Goal: Task Accomplishment & Management: Complete application form

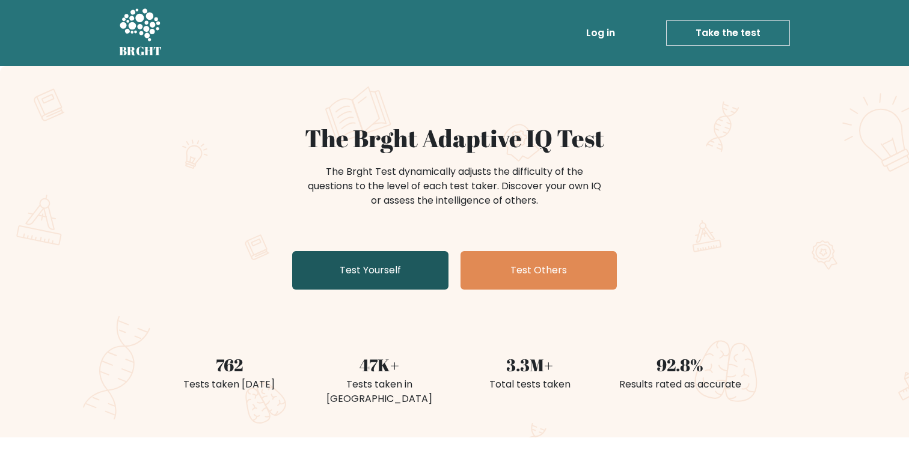
click at [383, 279] on link "Test Yourself" at bounding box center [370, 270] width 156 height 38
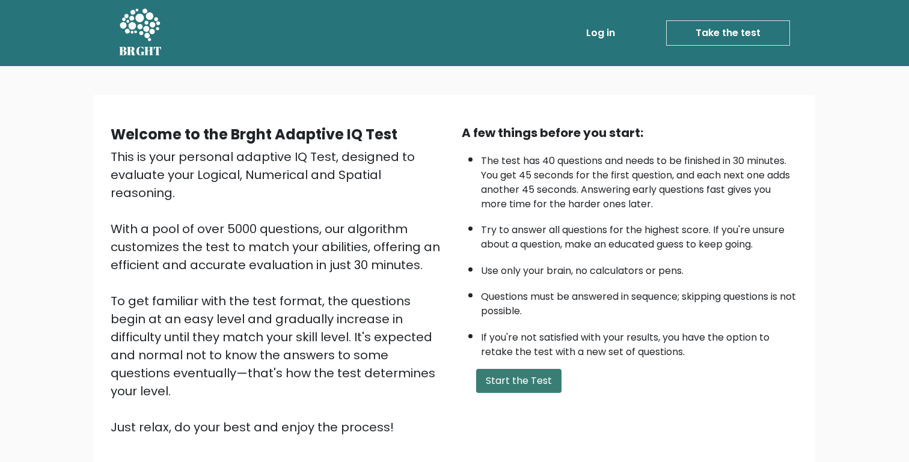
click at [503, 376] on button "Start the Test" at bounding box center [518, 381] width 85 height 24
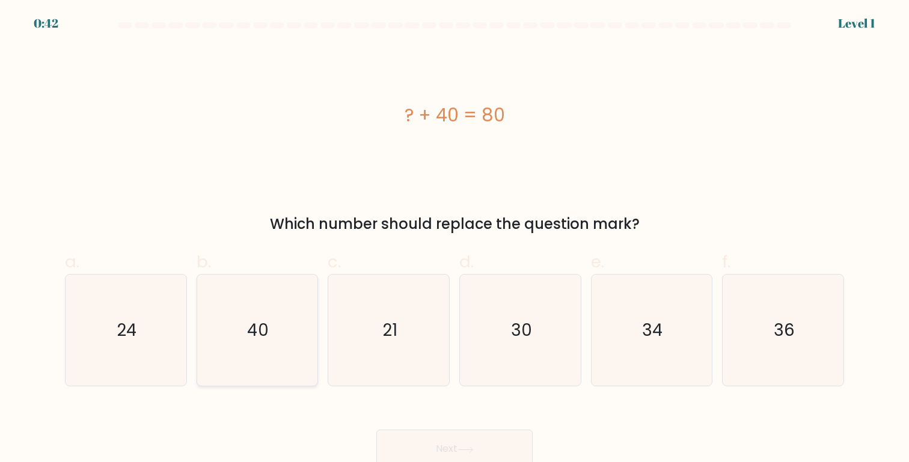
click at [272, 327] on icon "40" at bounding box center [256, 330] width 111 height 111
click at [455, 239] on input "b. 40" at bounding box center [455, 236] width 1 height 8
radio input "true"
click at [399, 438] on button "Next" at bounding box center [454, 449] width 156 height 38
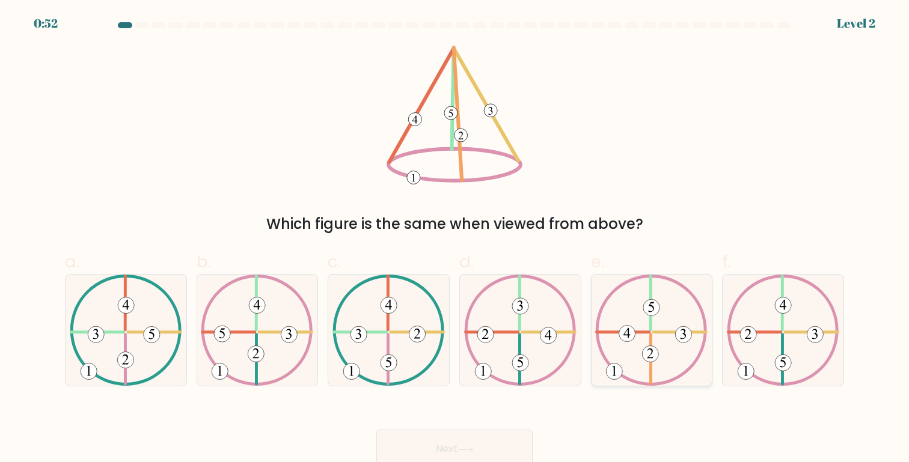
click at [662, 363] on icon at bounding box center [651, 330] width 112 height 111
click at [455, 239] on input "e." at bounding box center [455, 236] width 1 height 8
radio input "true"
click at [433, 442] on button "Next" at bounding box center [454, 449] width 156 height 38
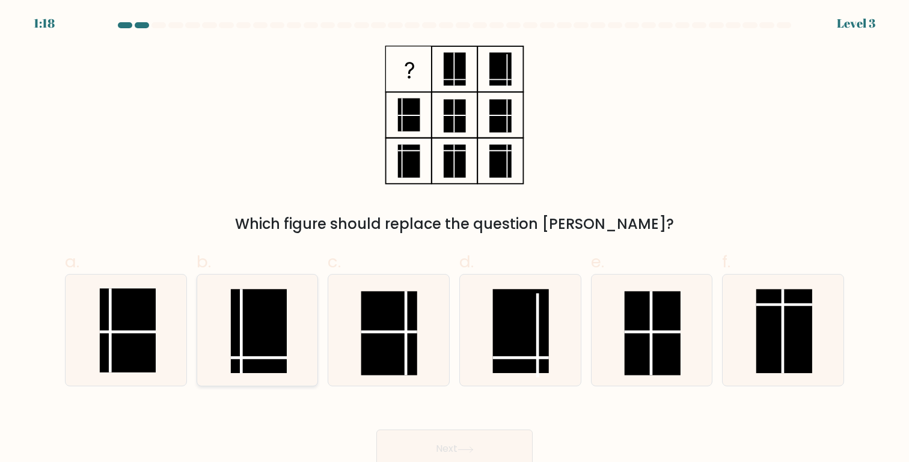
click at [281, 363] on rect at bounding box center [259, 331] width 56 height 84
click at [455, 239] on input "b." at bounding box center [455, 236] width 1 height 8
radio input "true"
click at [411, 446] on button "Next" at bounding box center [454, 449] width 156 height 38
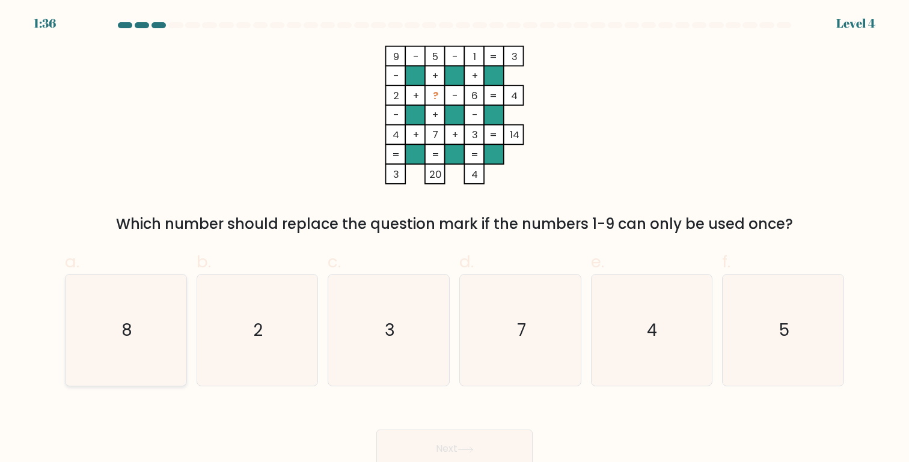
click at [85, 333] on icon "8" at bounding box center [125, 330] width 111 height 111
click at [455, 239] on input "a. 8" at bounding box center [455, 236] width 1 height 8
radio input "true"
click at [441, 437] on button "Next" at bounding box center [454, 449] width 156 height 38
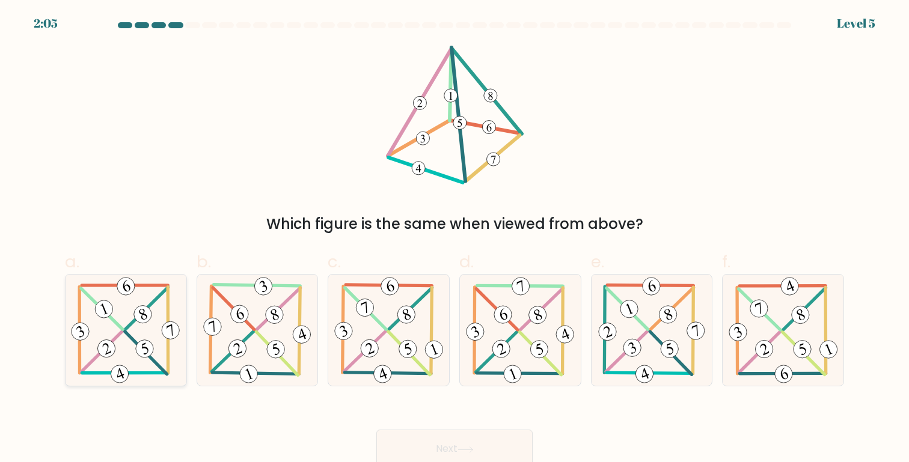
click at [91, 364] on 595 at bounding box center [102, 351] width 41 height 41
click at [455, 239] on input "a." at bounding box center [455, 236] width 1 height 8
radio input "true"
click at [435, 443] on button "Next" at bounding box center [454, 449] width 156 height 38
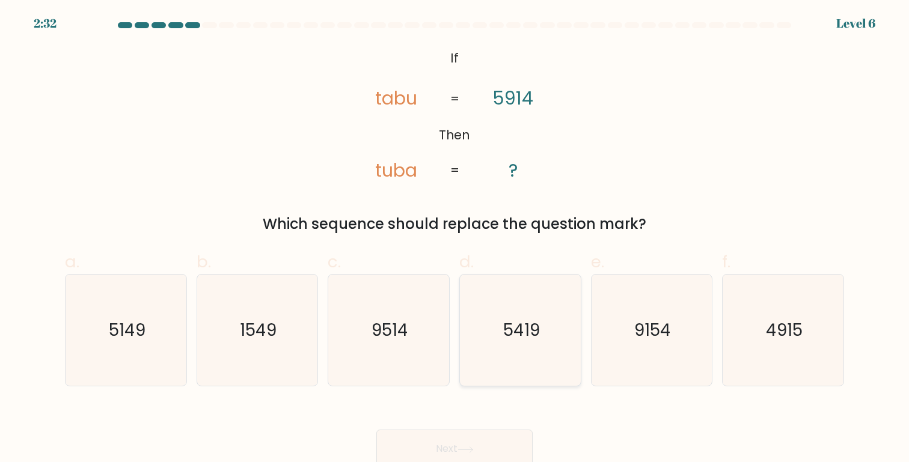
click at [508, 345] on icon "5419" at bounding box center [520, 330] width 111 height 111
click at [455, 239] on input "d. 5419" at bounding box center [455, 236] width 1 height 8
radio input "true"
click at [457, 437] on button "Next" at bounding box center [454, 449] width 156 height 38
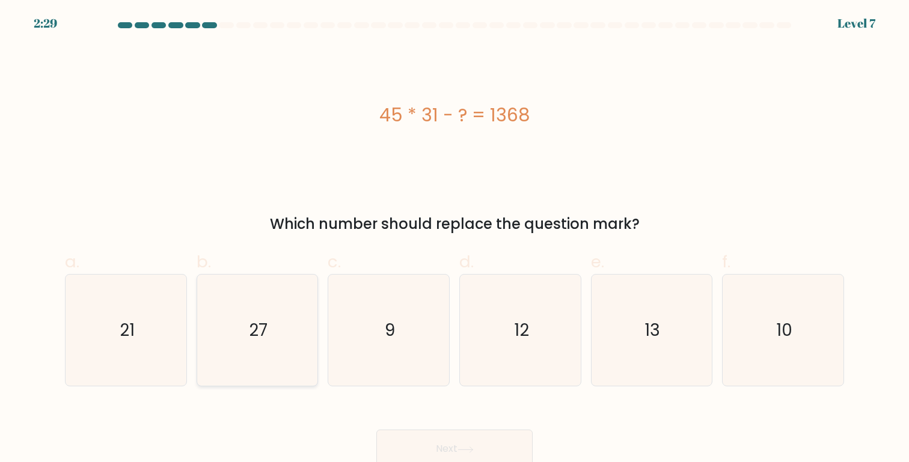
click at [206, 328] on icon "27" at bounding box center [256, 330] width 111 height 111
click at [455, 239] on input "b. 27" at bounding box center [455, 236] width 1 height 8
radio input "true"
click at [206, 328] on icon "27" at bounding box center [257, 330] width 110 height 110
click at [455, 239] on input "b. 27" at bounding box center [455, 236] width 1 height 8
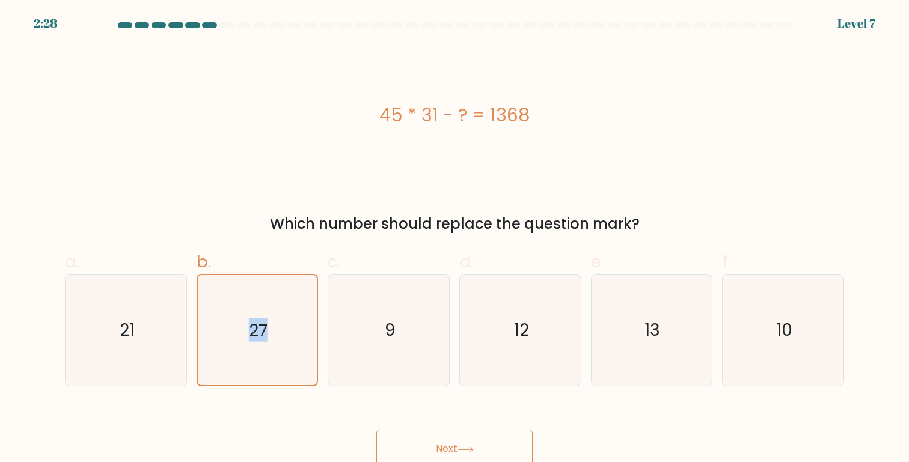
click at [399, 442] on button "Next" at bounding box center [454, 449] width 156 height 38
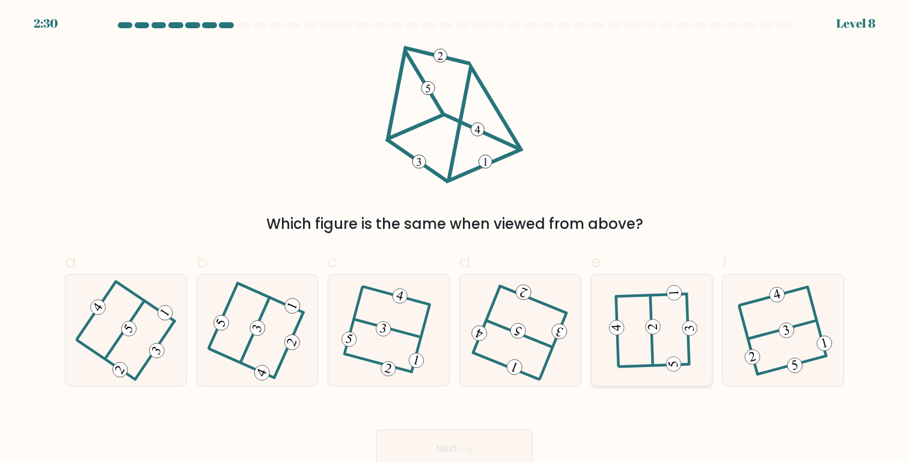
click at [645, 343] on icon at bounding box center [652, 330] width 87 height 89
click at [455, 239] on input "e." at bounding box center [455, 236] width 1 height 8
radio input "true"
click at [490, 448] on button "Next" at bounding box center [454, 449] width 156 height 38
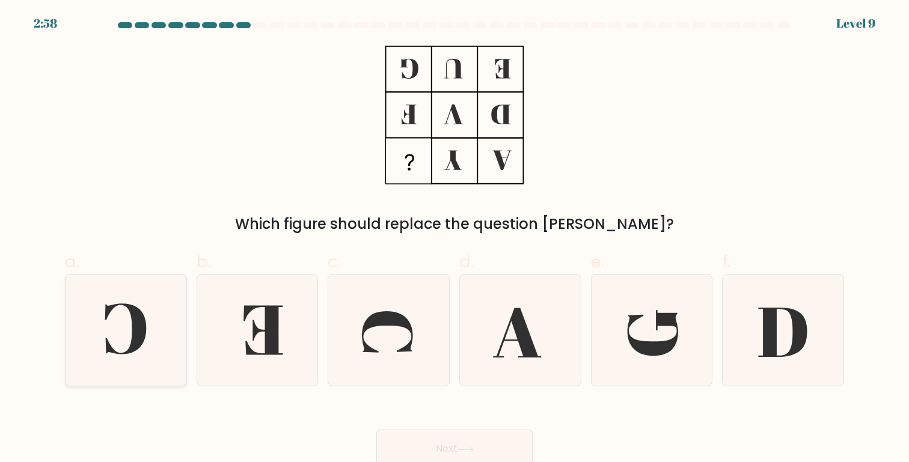
click at [84, 315] on icon at bounding box center [125, 330] width 111 height 111
click at [455, 239] on input "a." at bounding box center [455, 236] width 1 height 8
radio input "true"
click at [430, 447] on button "Next" at bounding box center [454, 449] width 156 height 38
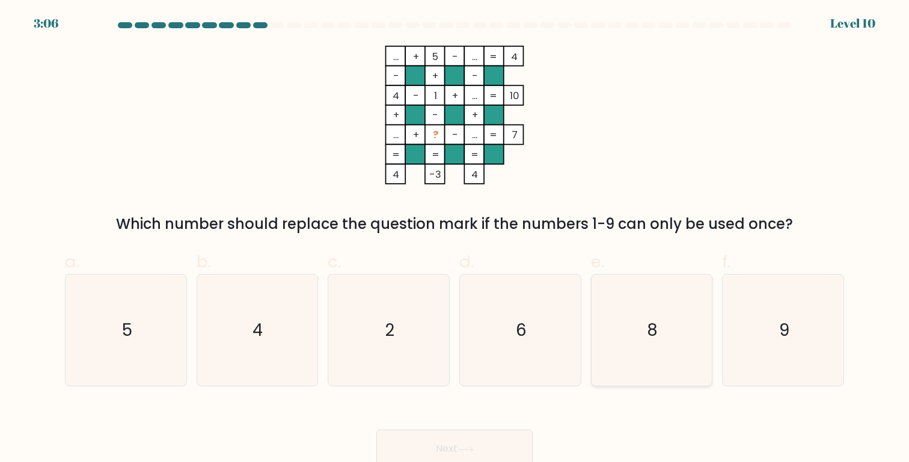
click at [652, 360] on icon "8" at bounding box center [651, 330] width 111 height 111
click at [455, 239] on input "e. 8" at bounding box center [455, 236] width 1 height 8
radio input "true"
click at [461, 444] on button "Next" at bounding box center [454, 449] width 156 height 38
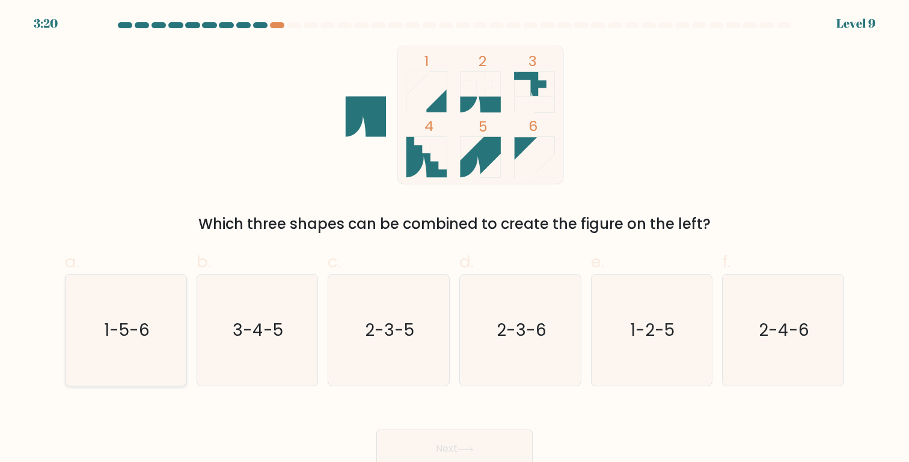
click at [140, 325] on text "1-5-6" at bounding box center [127, 330] width 46 height 23
click at [455, 239] on input "a. 1-5-6" at bounding box center [455, 236] width 1 height 8
radio input "true"
click at [437, 442] on button "Next" at bounding box center [454, 449] width 156 height 38
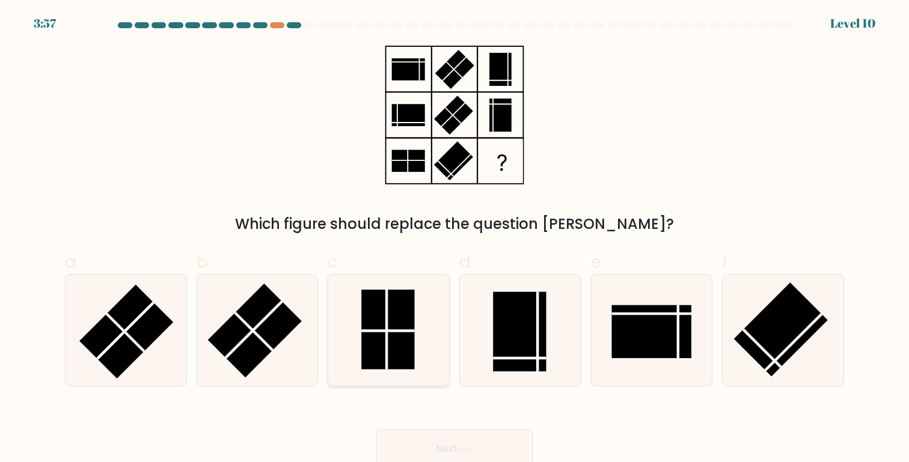
click at [384, 331] on line at bounding box center [388, 331] width 54 height 0
click at [455, 239] on input "c." at bounding box center [455, 236] width 1 height 8
radio input "true"
click at [435, 444] on button "Next" at bounding box center [454, 449] width 156 height 38
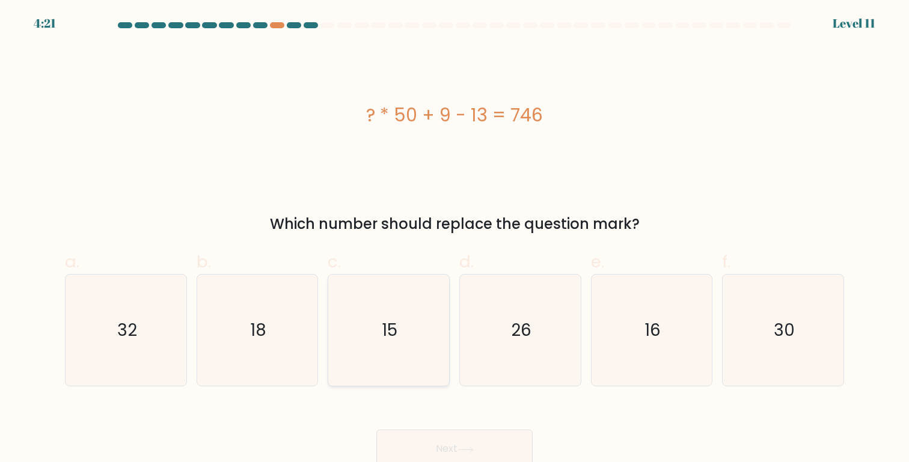
scroll to position [6, 0]
